Goal: Feedback & Contribution: Contribute content

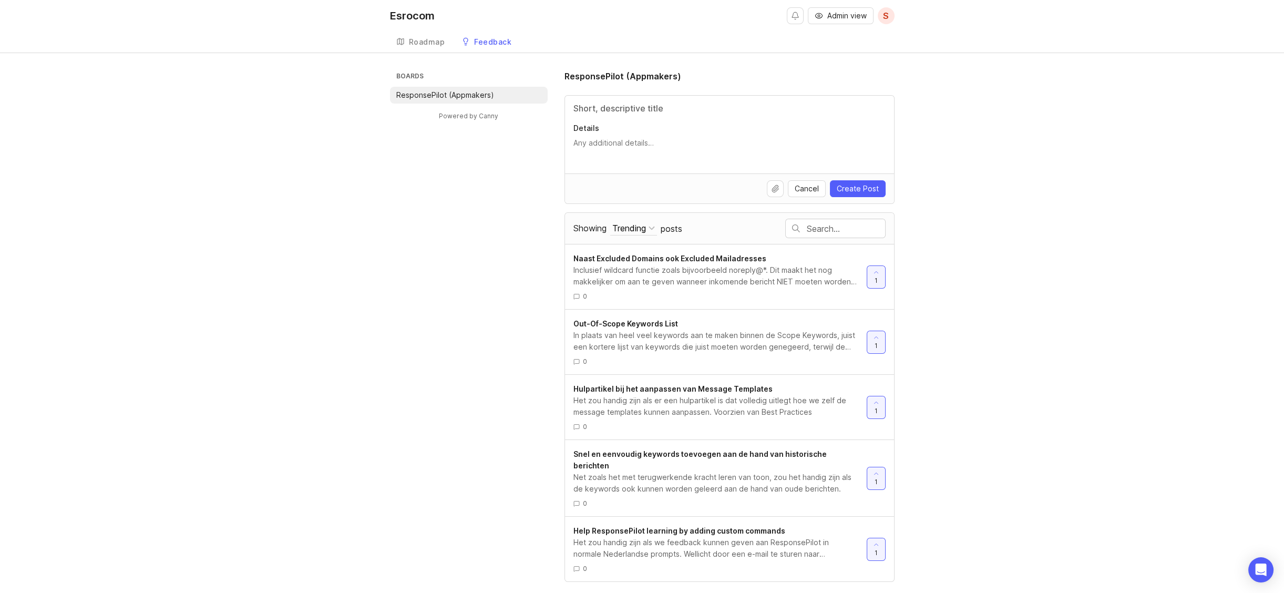
click at [418, 428] on div "Boards ResponsePilot (Appmakers) Powered by Canny ResponsePilot (Appmakers) Det…" at bounding box center [642, 326] width 505 height 512
click at [602, 108] on input "Title" at bounding box center [729, 108] width 312 height 13
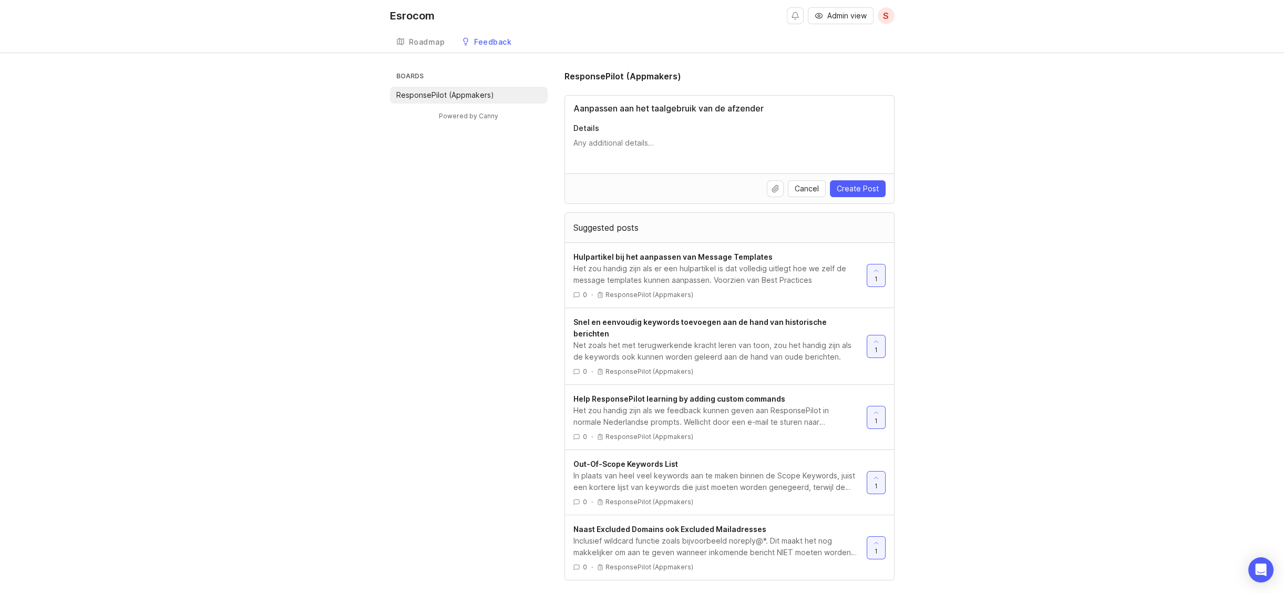
type input "Aanpassen aan het taalgebruik van de afzender"
click at [594, 139] on textarea "Details" at bounding box center [729, 148] width 312 height 21
type textarea "D"
click at [577, 142] on textarea "ZOdat engelstaligen ook in het Engels worden beantwoord etc," at bounding box center [729, 148] width 312 height 21
click at [600, 144] on textarea "Zodat engelstaligen ook in het Engels worden beantwoord etc," at bounding box center [729, 148] width 312 height 21
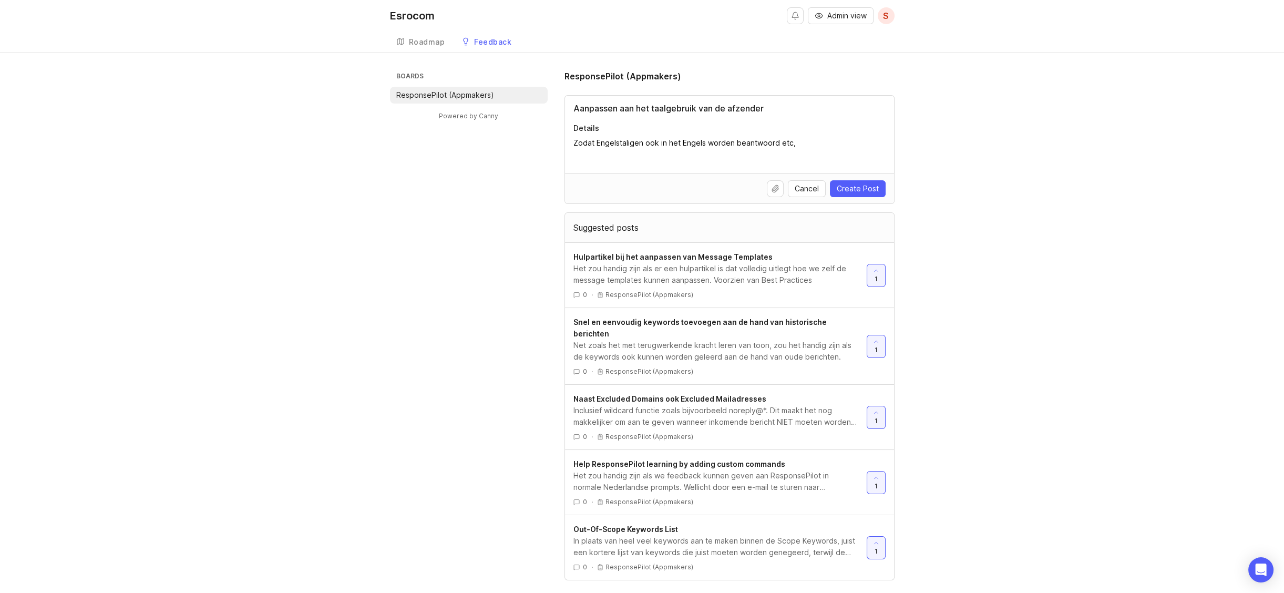
type textarea "Zodat Engelstaligen ook in het Engels worden beantwoord etc,"
click at [854, 188] on span "Create Post" at bounding box center [858, 188] width 42 height 11
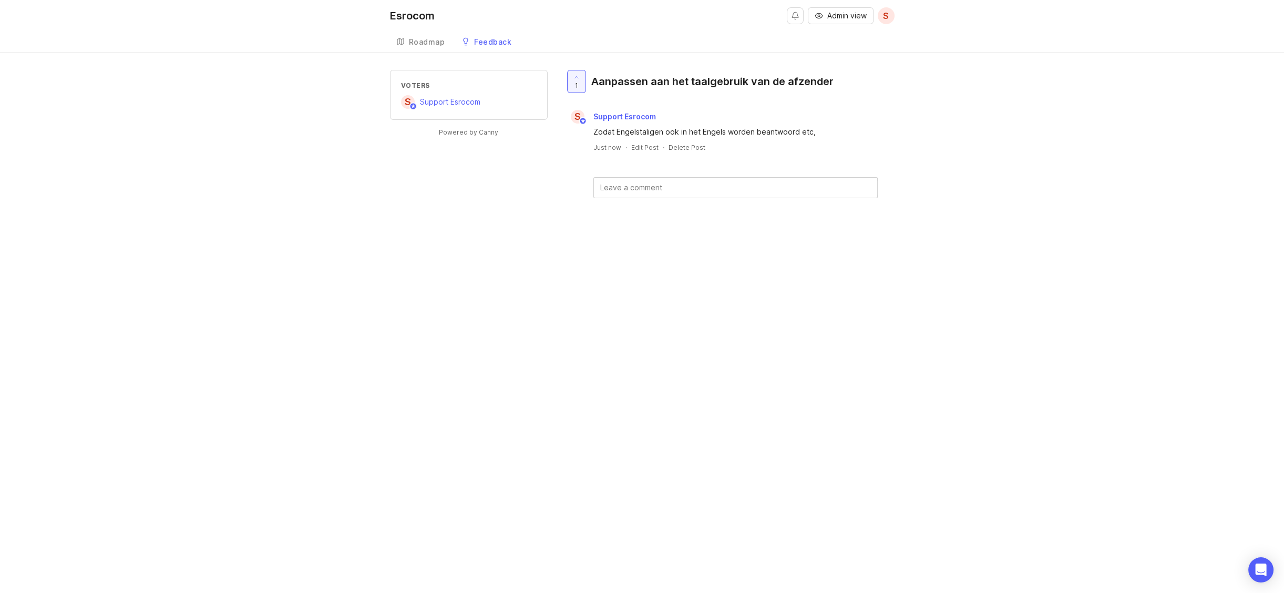
click at [442, 99] on span "Support Esrocom" at bounding box center [450, 101] width 60 height 9
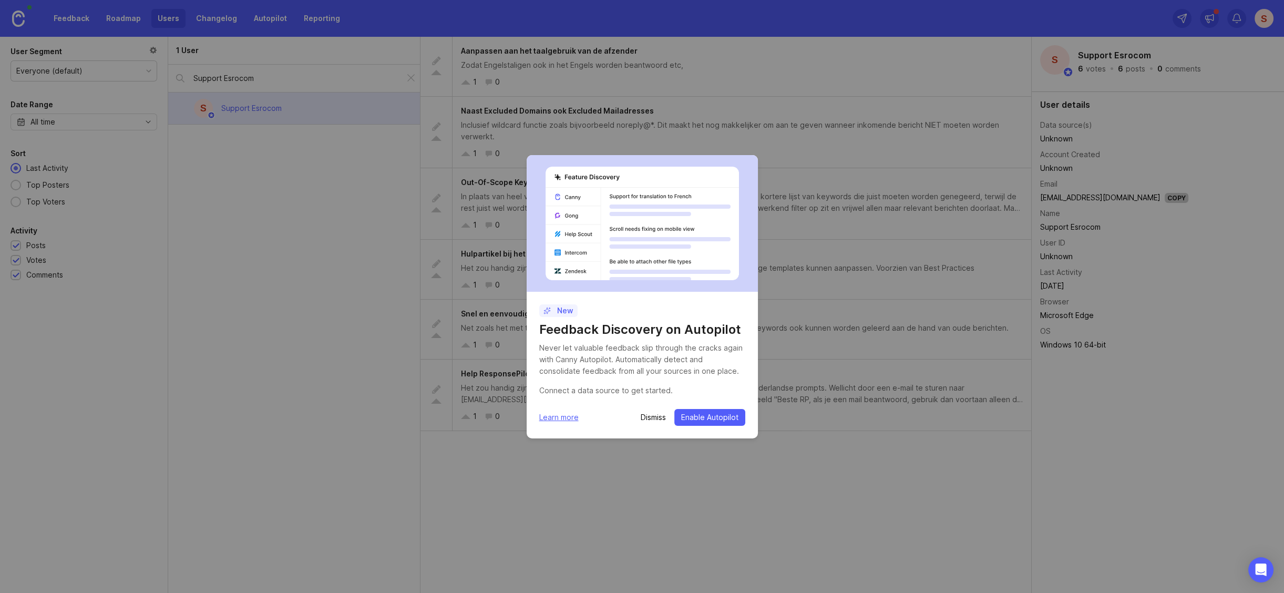
click at [659, 416] on p "Dismiss" at bounding box center [653, 417] width 25 height 11
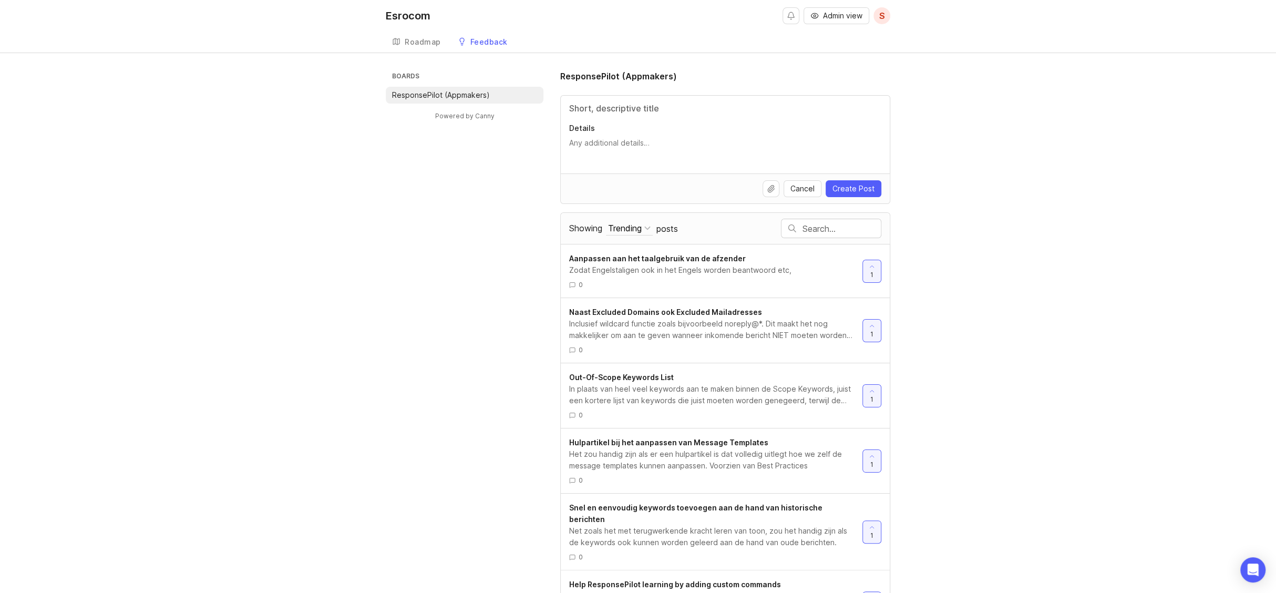
scroll to position [35, 0]
